Goal: Task Accomplishment & Management: Manage account settings

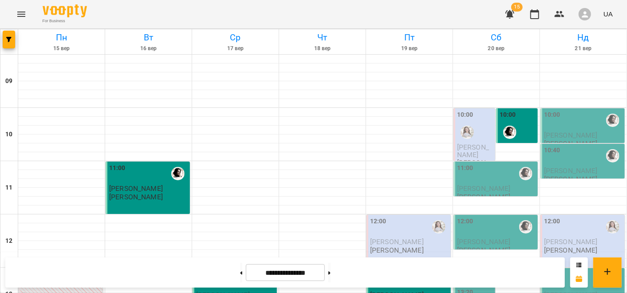
scroll to position [21, 0]
click at [480, 163] on div "11:00" at bounding box center [496, 173] width 79 height 20
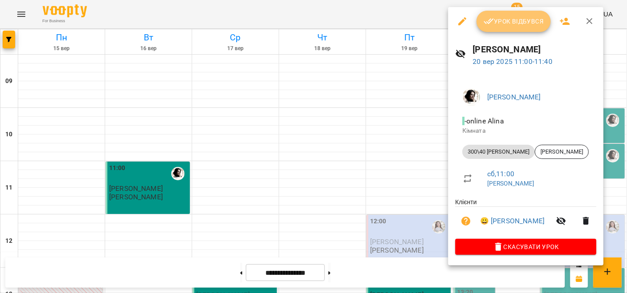
click at [486, 21] on icon "button" at bounding box center [489, 21] width 11 height 11
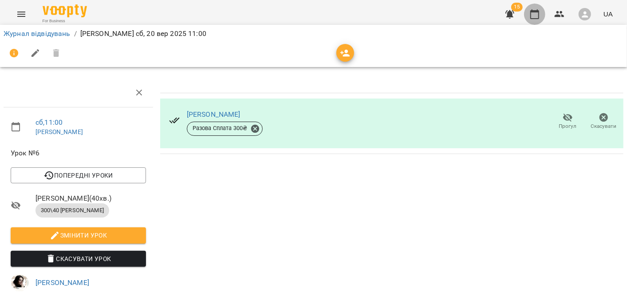
click at [545, 10] on button "button" at bounding box center [534, 14] width 21 height 21
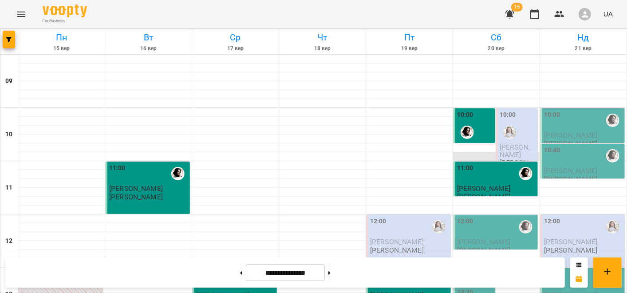
scroll to position [113, 0]
click at [480, 216] on div "12:00" at bounding box center [496, 226] width 79 height 20
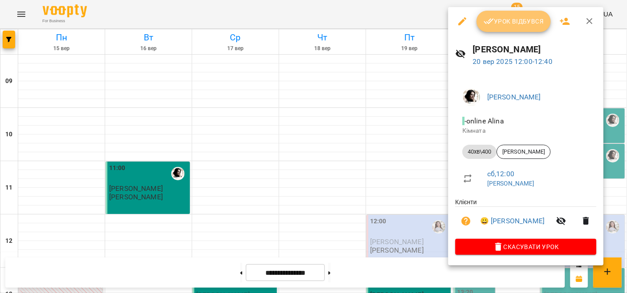
click at [506, 19] on span "Урок відбувся" at bounding box center [514, 21] width 60 height 11
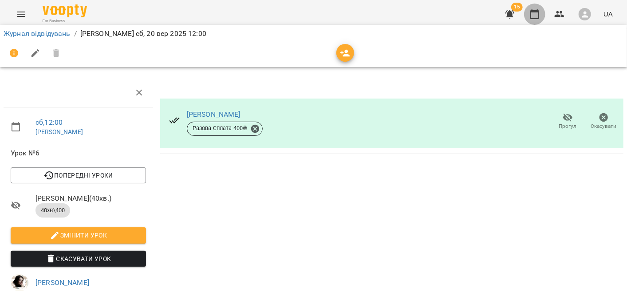
click at [539, 13] on icon "button" at bounding box center [534, 14] width 9 height 10
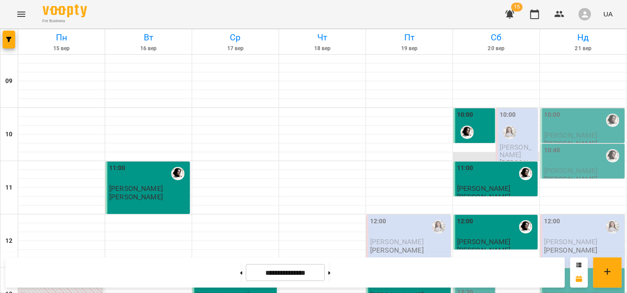
scroll to position [170, 0]
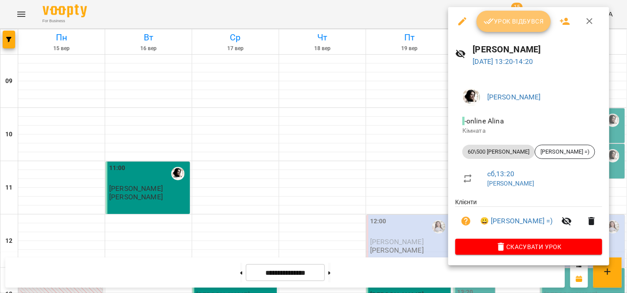
click at [505, 23] on span "Урок відбувся" at bounding box center [514, 21] width 60 height 11
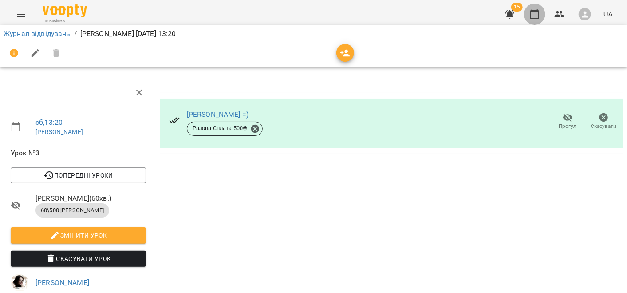
click at [537, 14] on icon "button" at bounding box center [534, 14] width 11 height 11
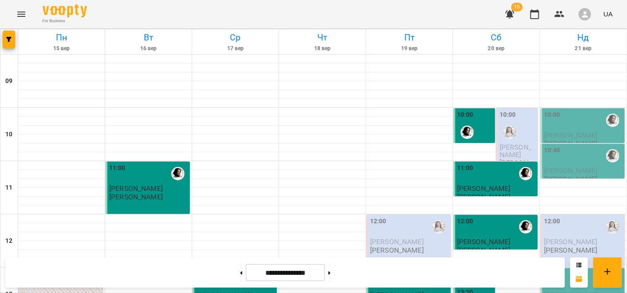
click at [521, 134] on div "10:00" at bounding box center [517, 126] width 36 height 32
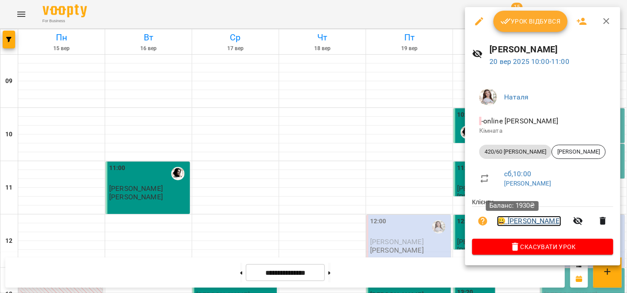
click at [506, 224] on link "😀 [PERSON_NAME]" at bounding box center [529, 221] width 64 height 11
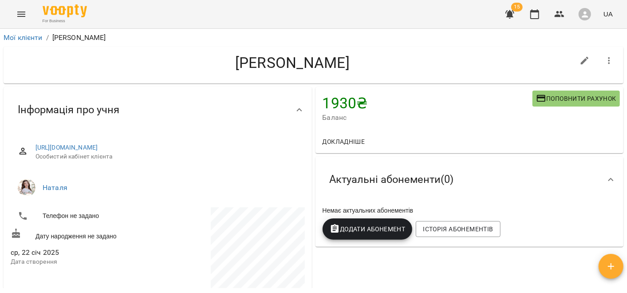
click at [515, 11] on span "15" at bounding box center [517, 7] width 12 height 9
click at [509, 14] on icon "button" at bounding box center [509, 14] width 9 height 8
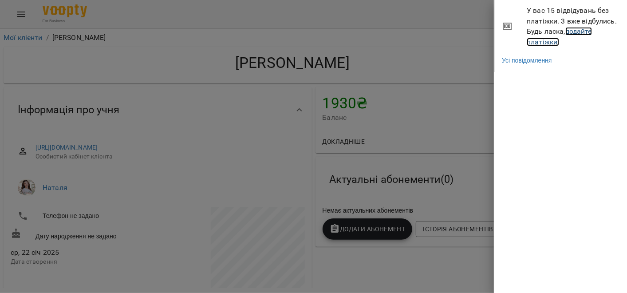
click at [536, 42] on link "додайте платіжки!" at bounding box center [559, 36] width 65 height 19
